Goal: Use online tool/utility: Utilize a website feature to perform a specific function

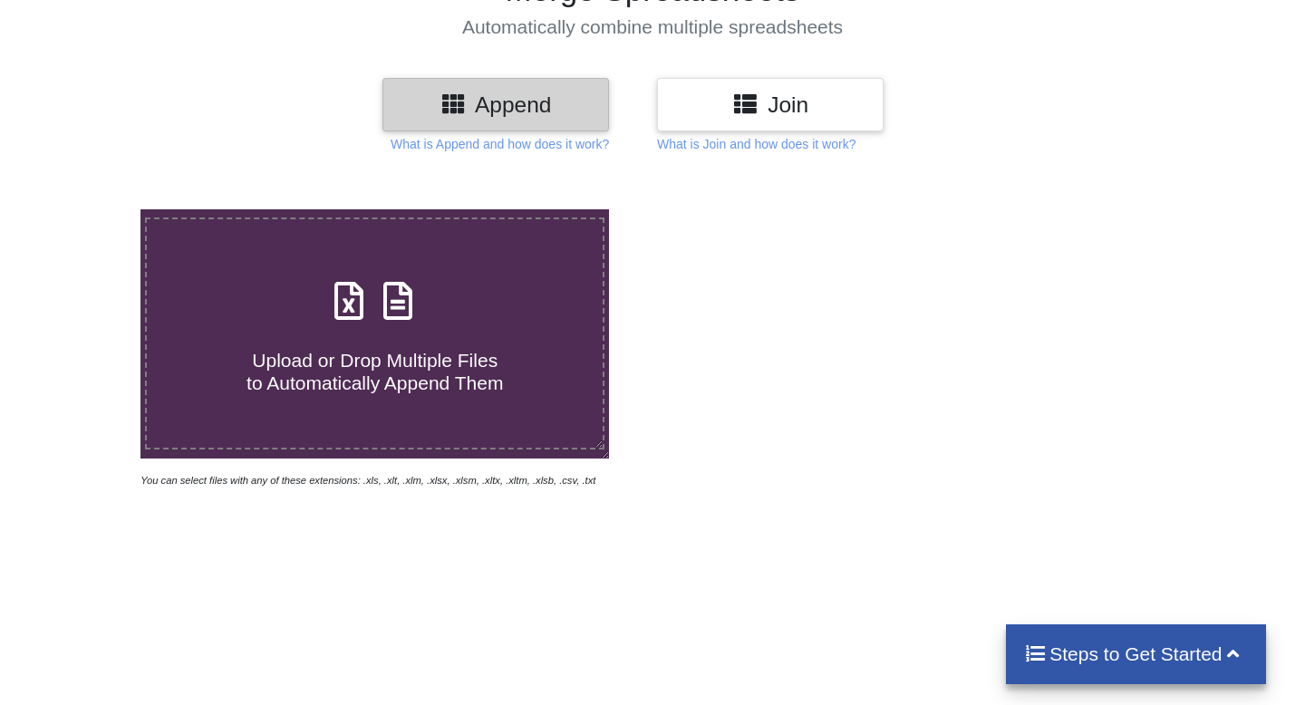
scroll to position [229, 0]
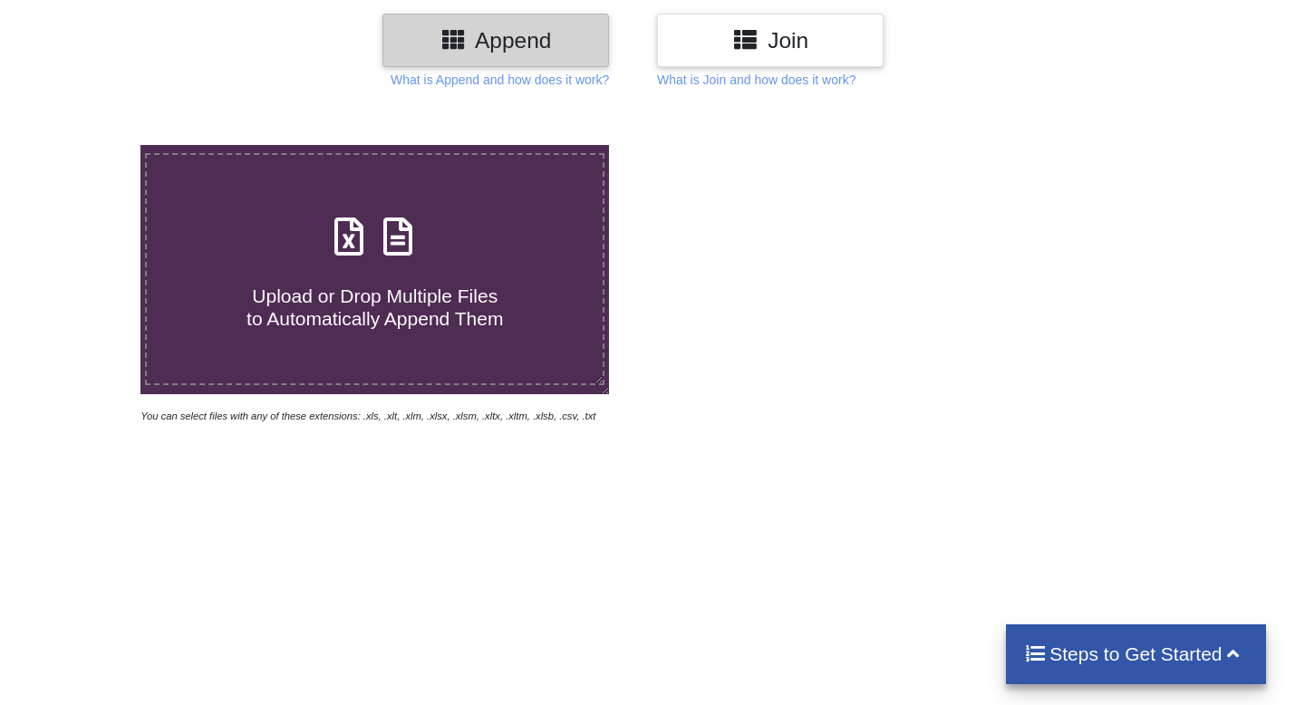
click at [372, 257] on span at bounding box center [375, 238] width 96 height 43
click at [89, 145] on input "Upload or Drop Multiple Files to Automatically Append Them" at bounding box center [89, 145] width 0 height 0
type input "C:\fakepath\GB06.xlsx"
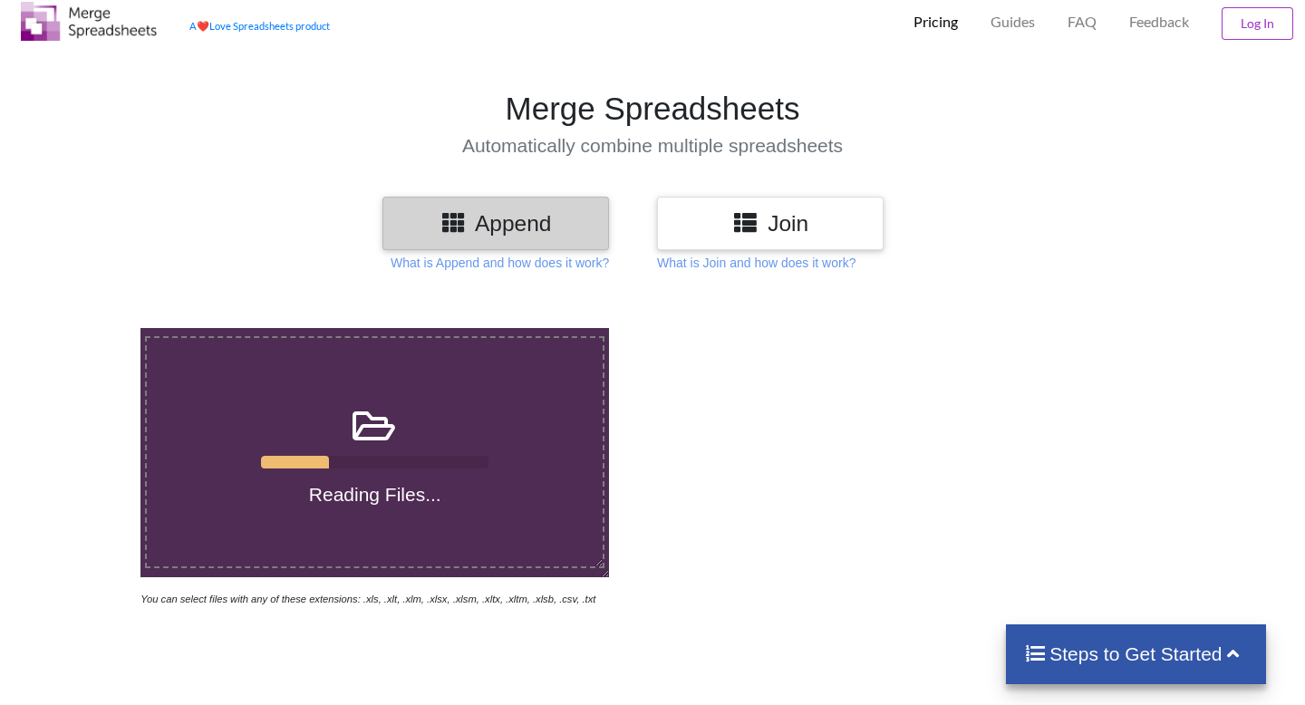
scroll to position [44, 0]
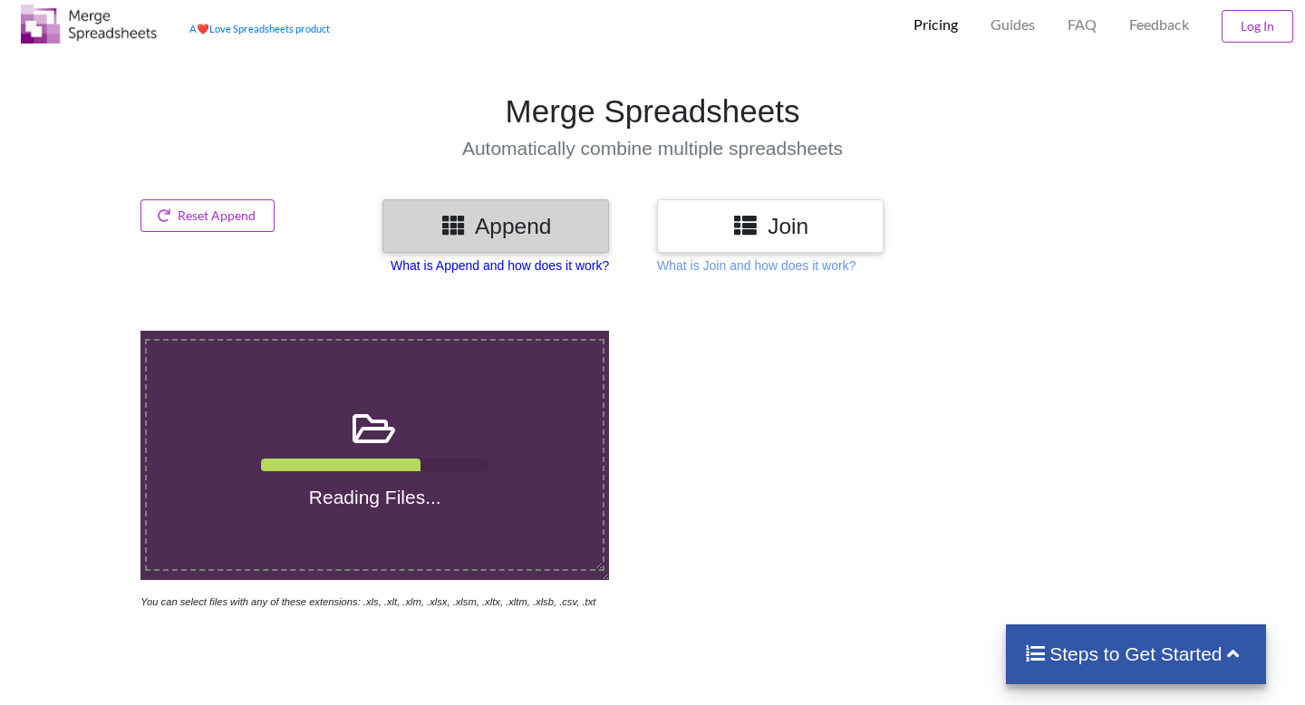
click at [499, 270] on p "What is Append and how does it work?" at bounding box center [500, 266] width 218 height 18
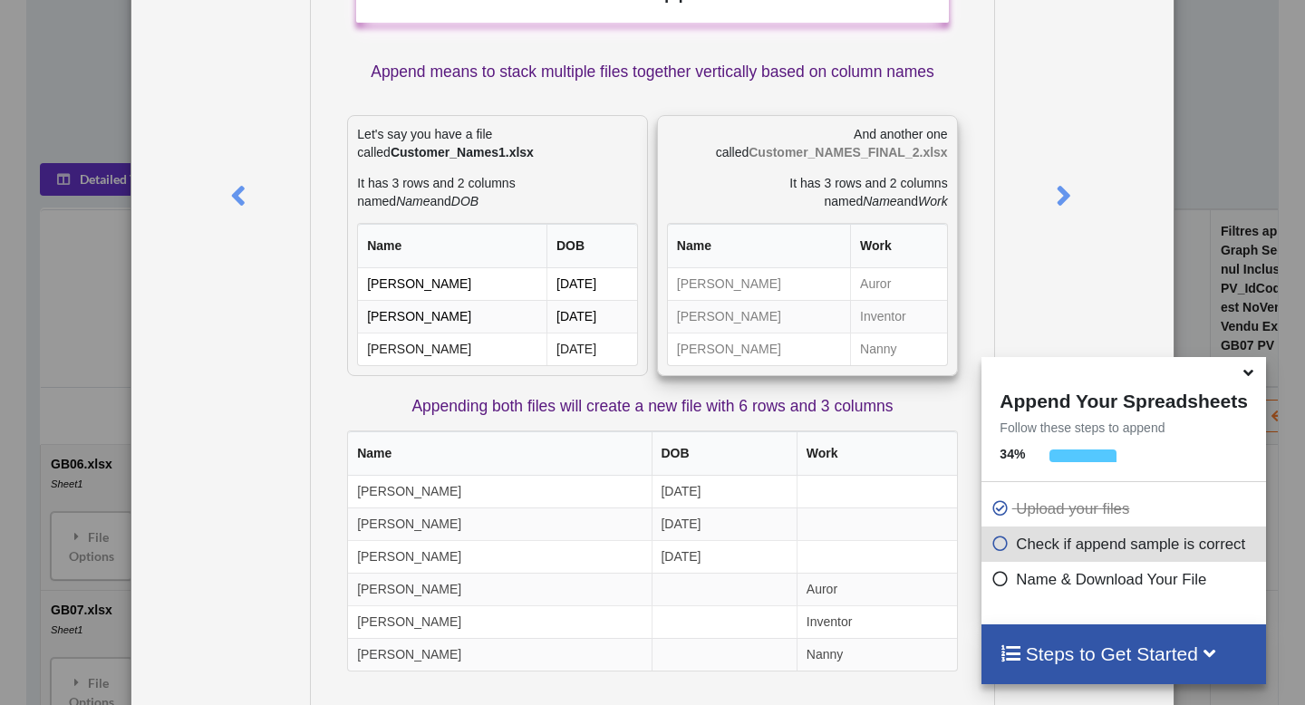
scroll to position [0, 0]
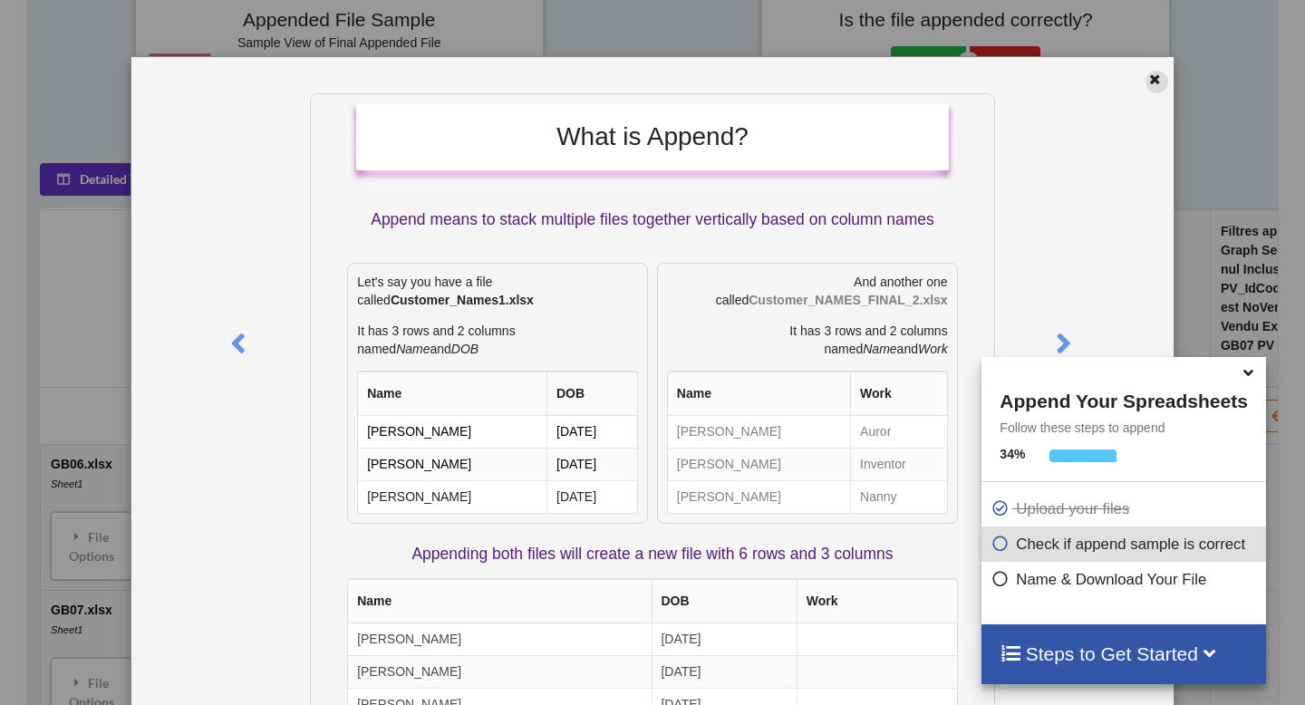
click at [1149, 76] on icon at bounding box center [1155, 77] width 15 height 13
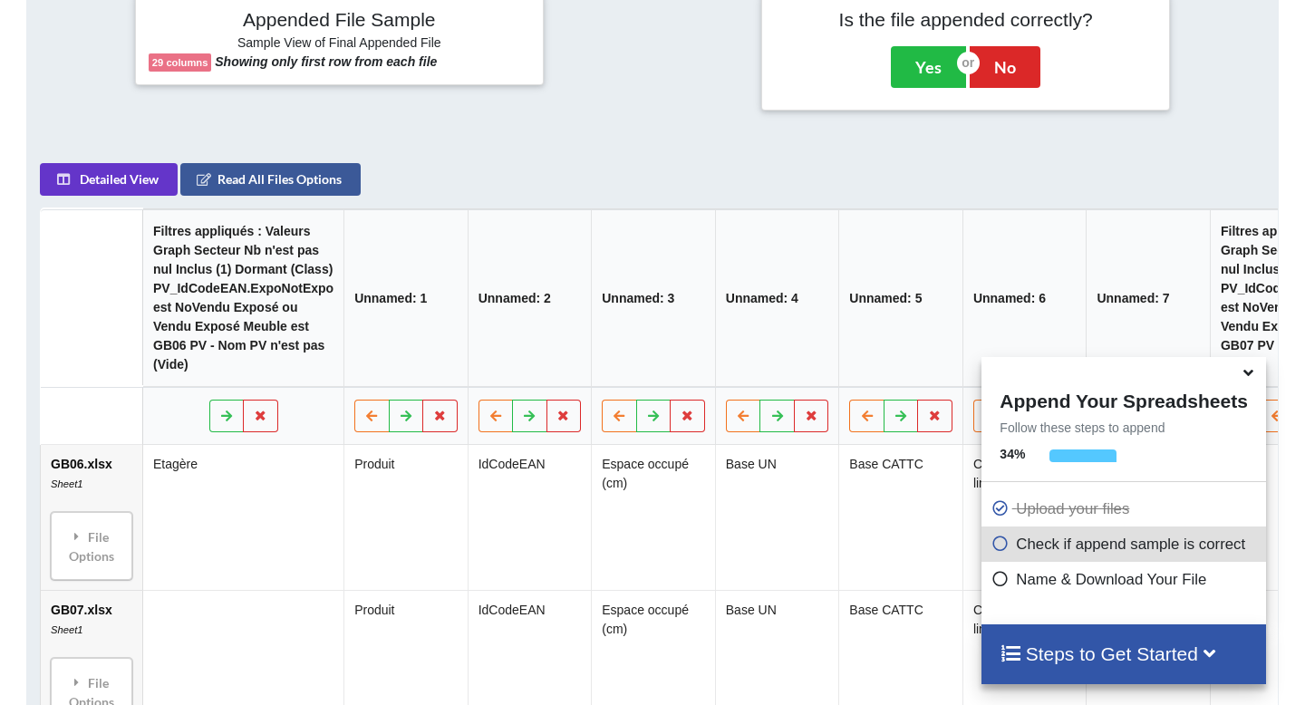
click at [1253, 378] on icon at bounding box center [1249, 370] width 19 height 16
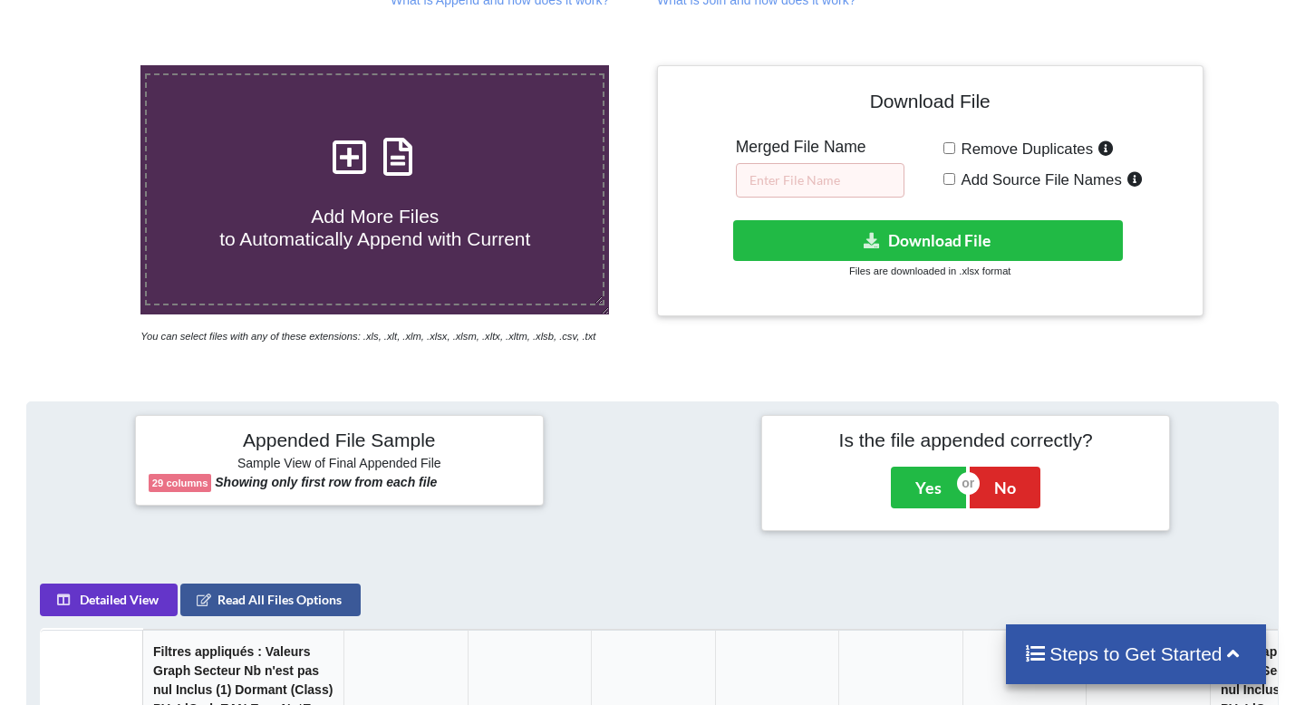
scroll to position [383, 0]
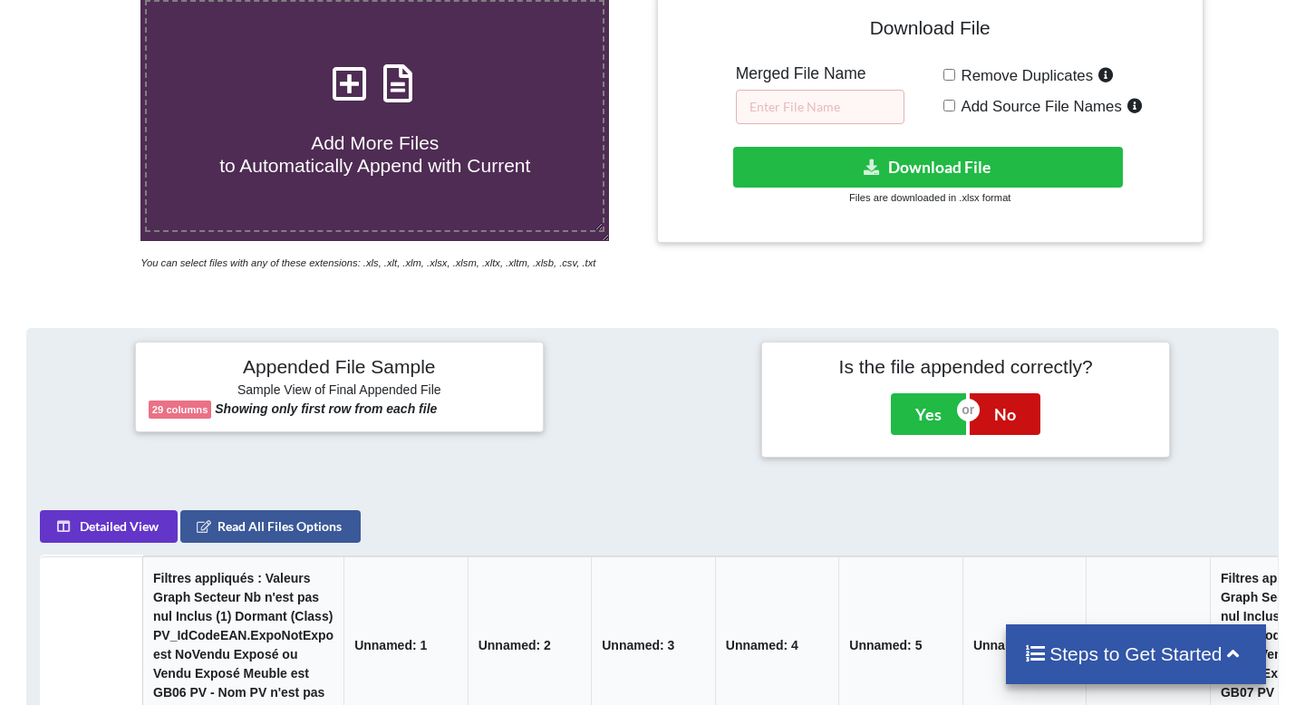
click at [999, 422] on button "No" at bounding box center [1005, 414] width 71 height 42
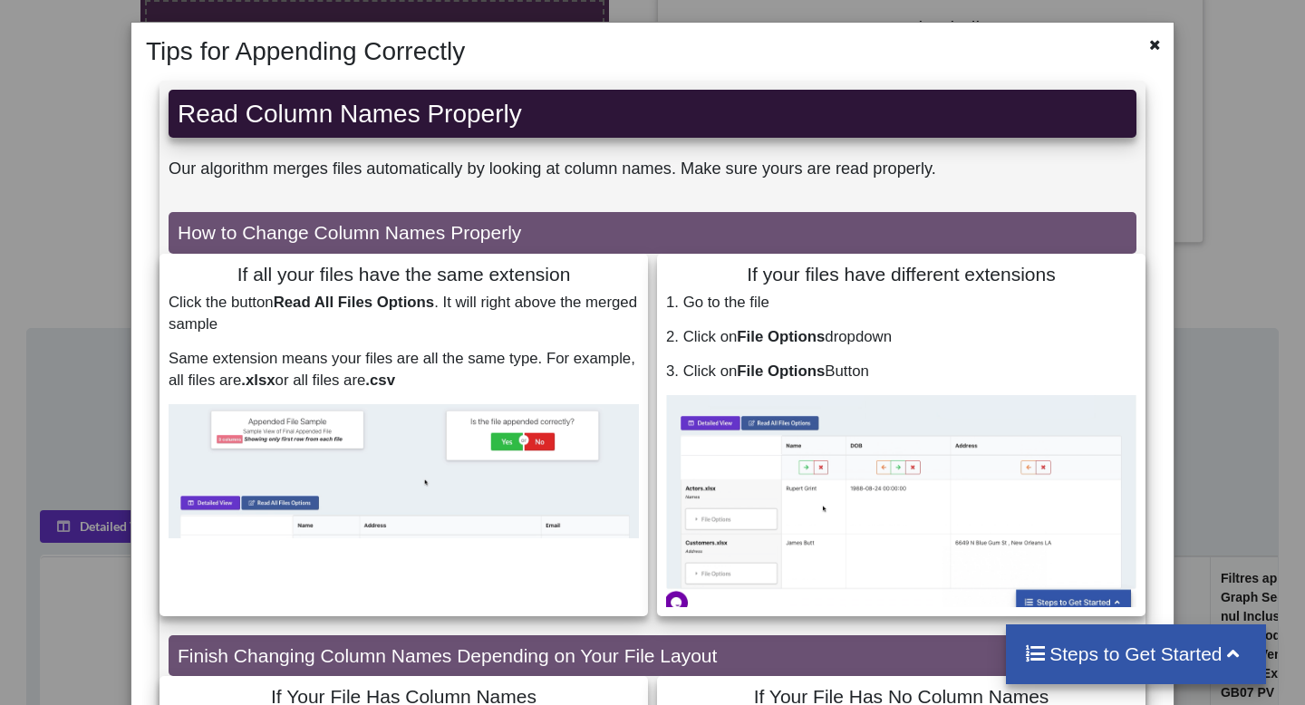
scroll to position [0, 0]
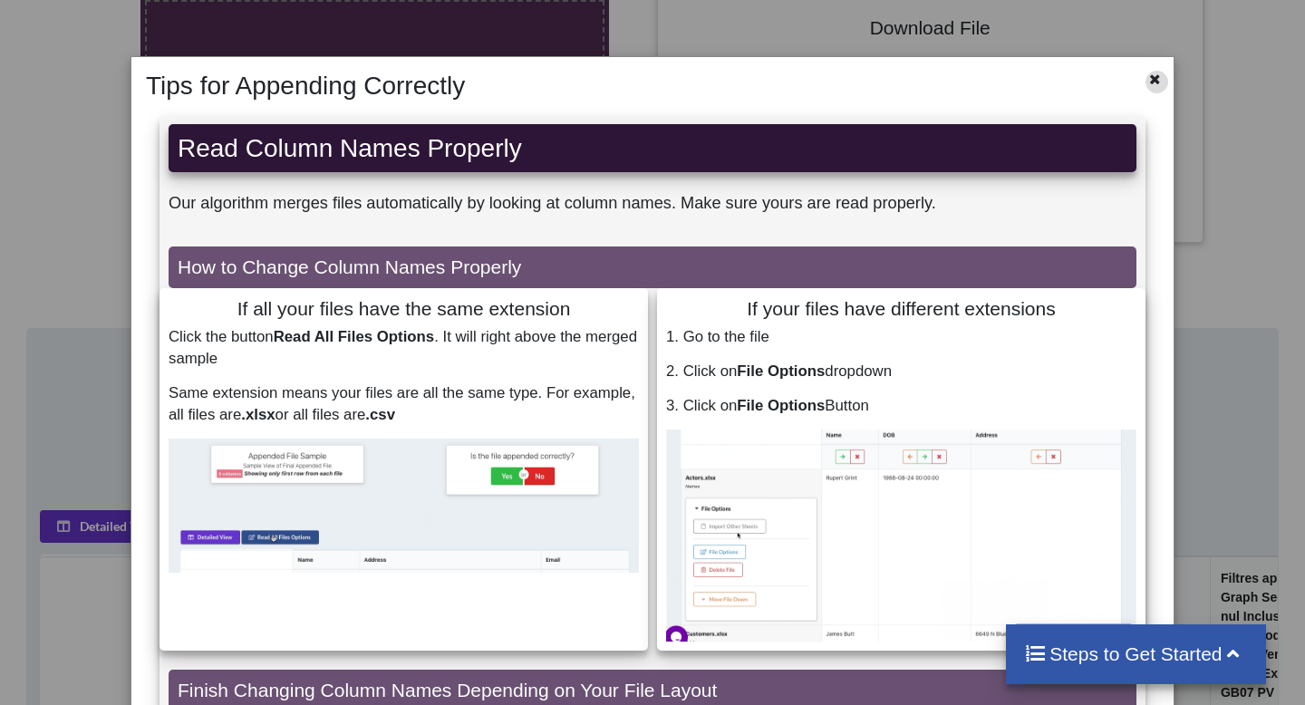
click at [1148, 76] on icon at bounding box center [1155, 77] width 15 height 13
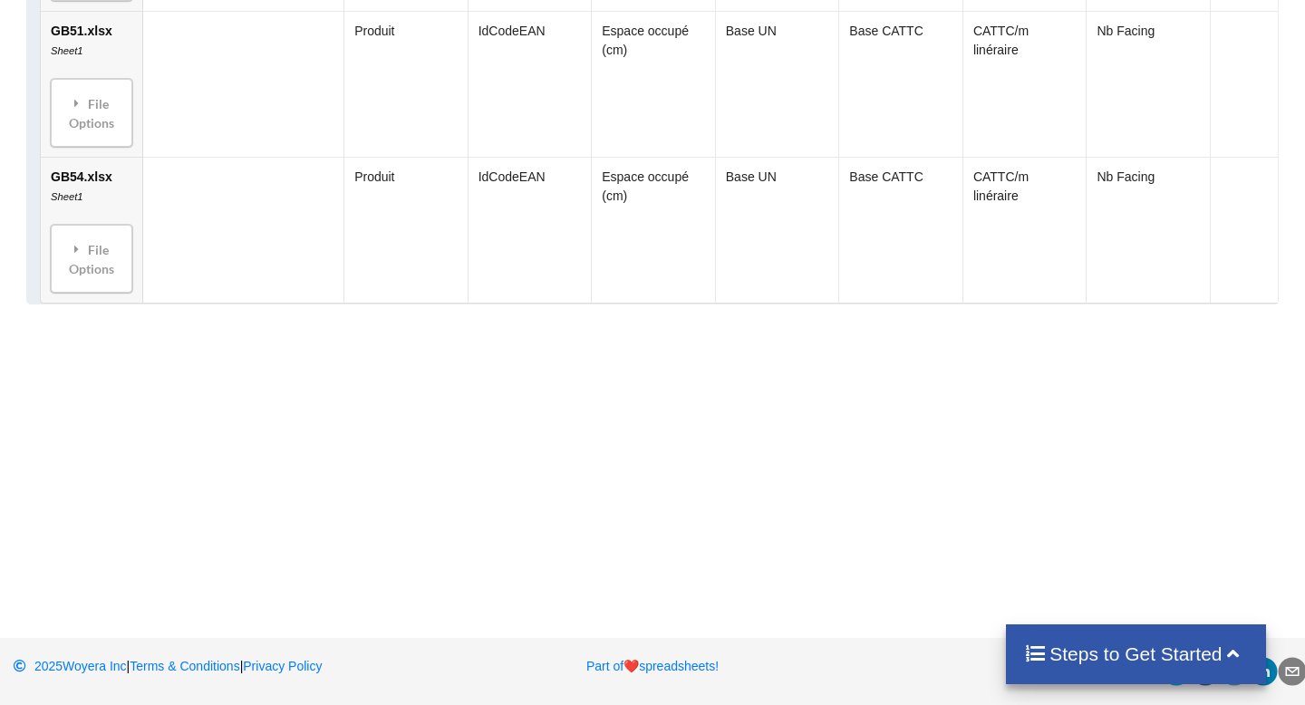
scroll to position [4049, 0]
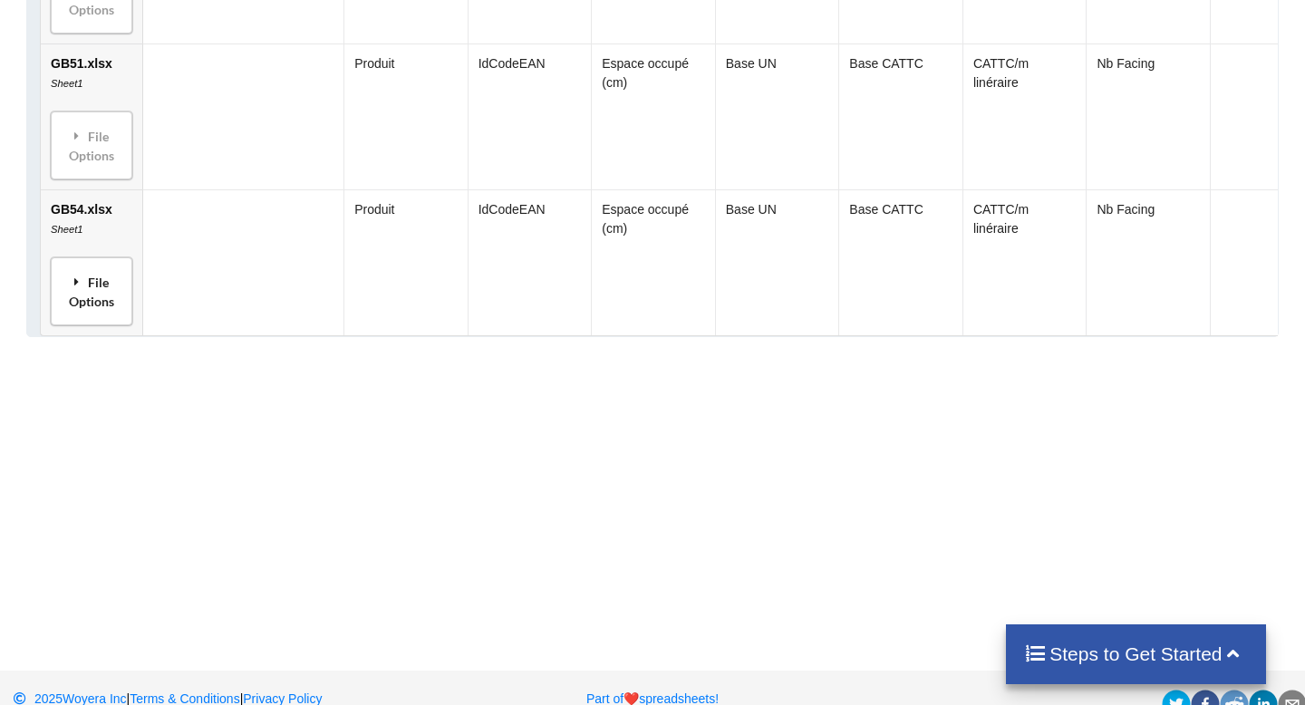
click at [82, 288] on icon at bounding box center [77, 282] width 16 height 13
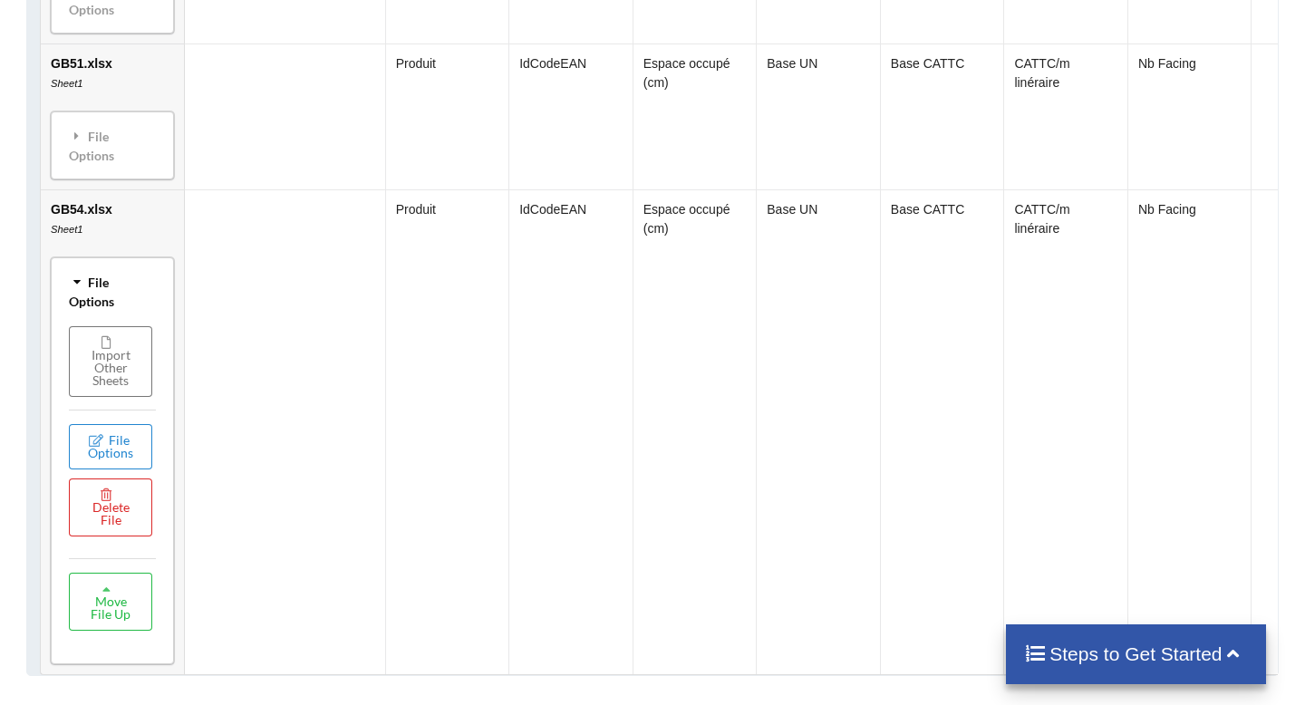
click at [82, 320] on div "File Options" at bounding box center [112, 291] width 112 height 57
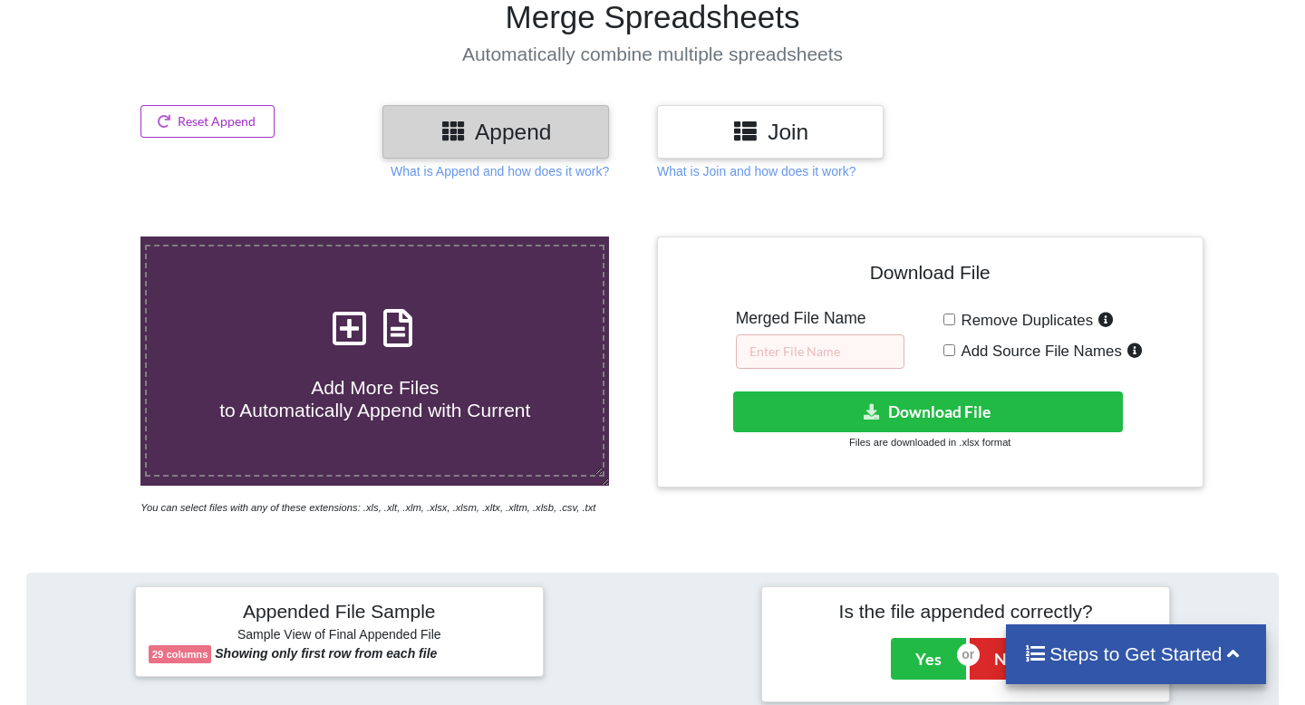
scroll to position [0, 0]
